Goal: Find contact information: Find contact information

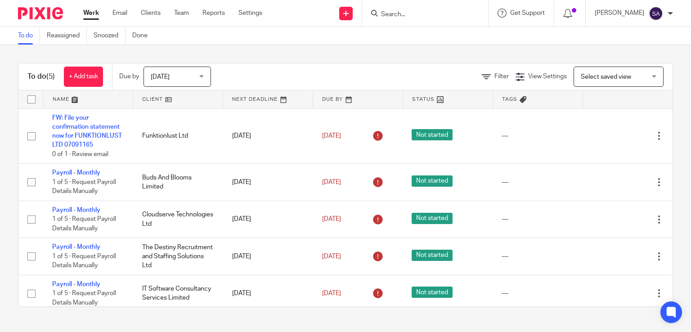
click at [405, 14] on input "Search" at bounding box center [420, 15] width 81 height 8
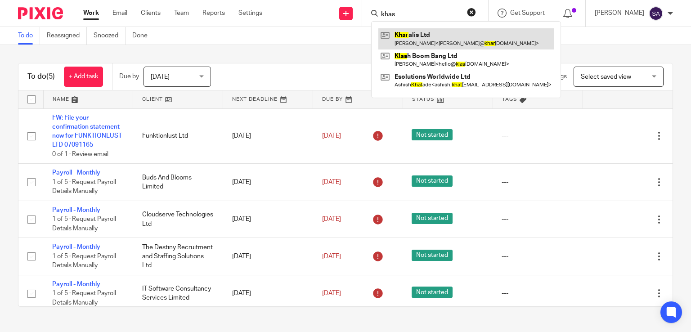
type input "khas"
click at [454, 36] on link at bounding box center [467, 38] width 176 height 21
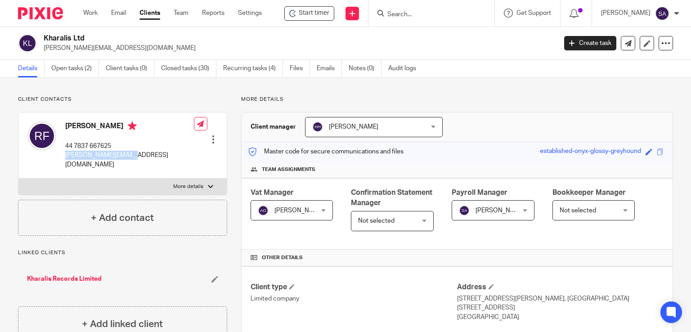
drag, startPoint x: 130, startPoint y: 155, endPoint x: 63, endPoint y: 156, distance: 67.1
click at [63, 156] on div "Roberto Figus 44 7837 667625 roberto@kharalis.com Edit contact Create client fr…" at bounding box center [122, 146] width 208 height 66
copy p "roberto@kharalis.com"
click at [406, 14] on input "Search" at bounding box center [427, 15] width 81 height 8
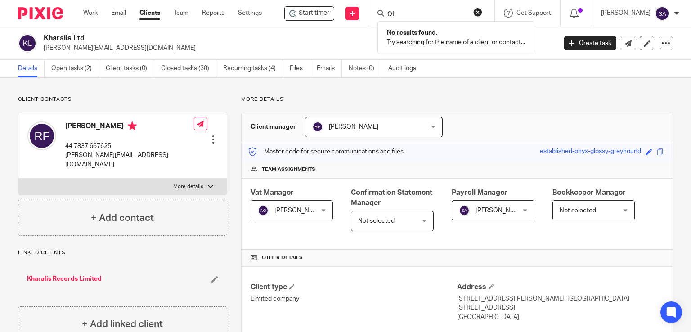
type input "O"
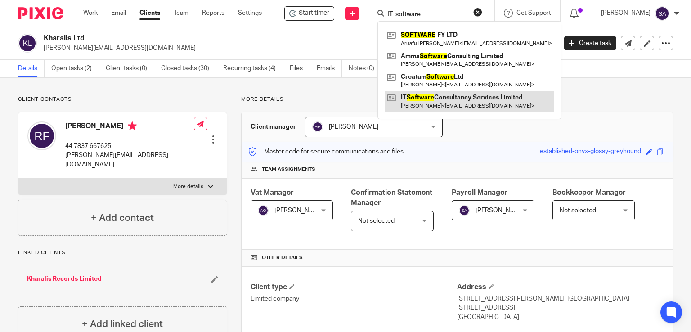
type input "IT software"
click at [425, 96] on link at bounding box center [470, 101] width 170 height 21
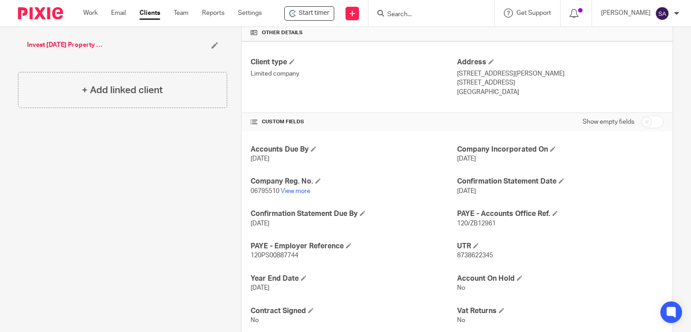
scroll to position [315, 0]
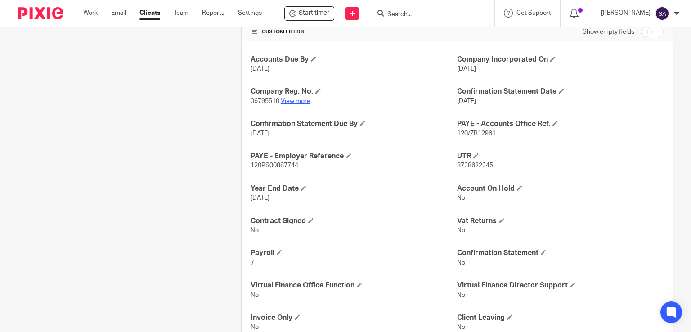
click at [291, 98] on link "View more" at bounding box center [296, 101] width 30 height 6
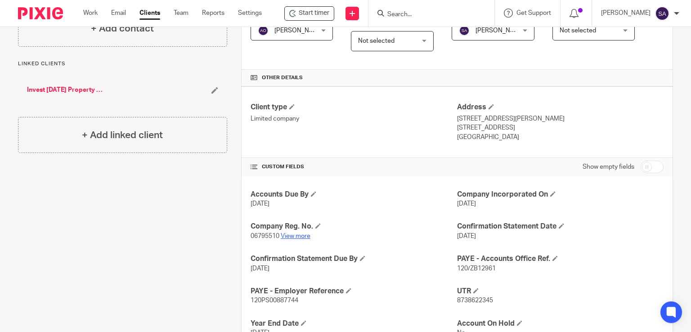
click at [289, 235] on link "View more" at bounding box center [296, 236] width 30 height 6
